Goal: Task Accomplishment & Management: Complete application form

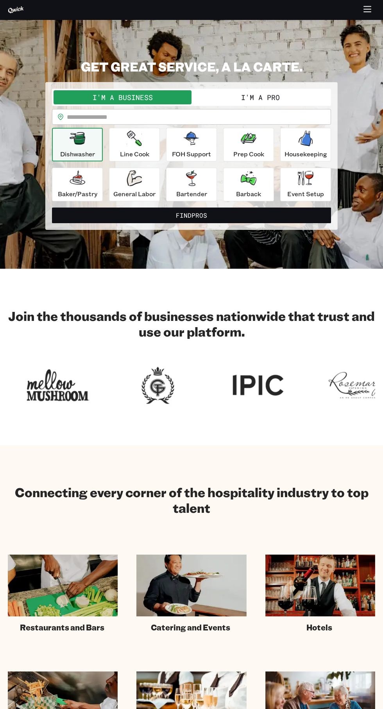
click at [368, 12] on icon "button" at bounding box center [367, 12] width 7 height 0
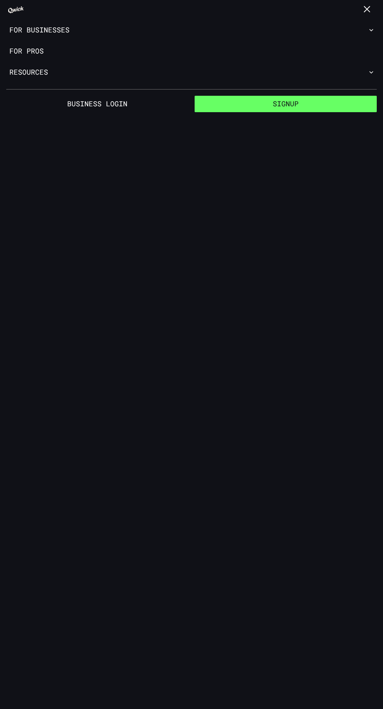
click at [290, 104] on button "Signup" at bounding box center [286, 104] width 182 height 16
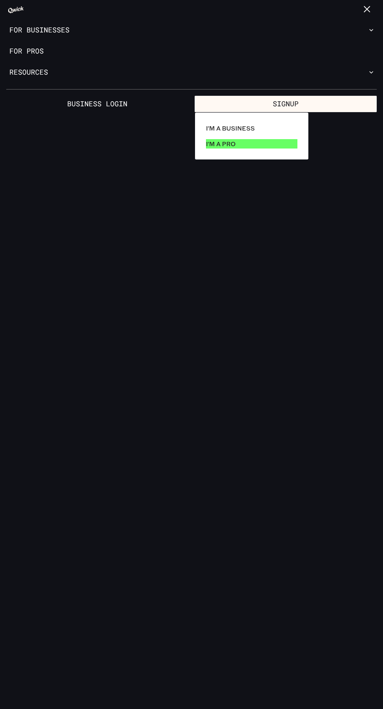
click at [220, 146] on p "I'm a Pro" at bounding box center [221, 143] width 30 height 9
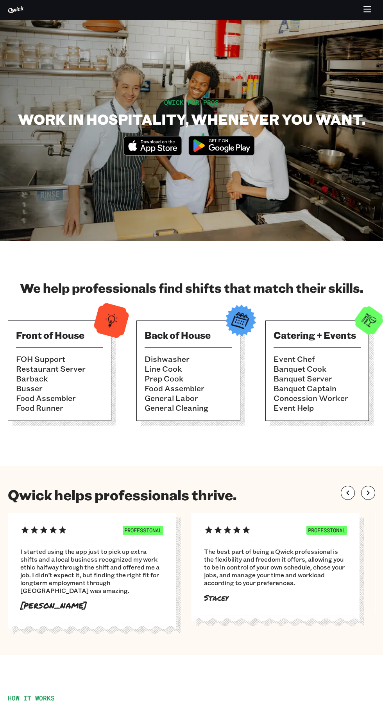
click at [227, 149] on img at bounding box center [222, 145] width 76 height 29
